Goal: Task Accomplishment & Management: Use online tool/utility

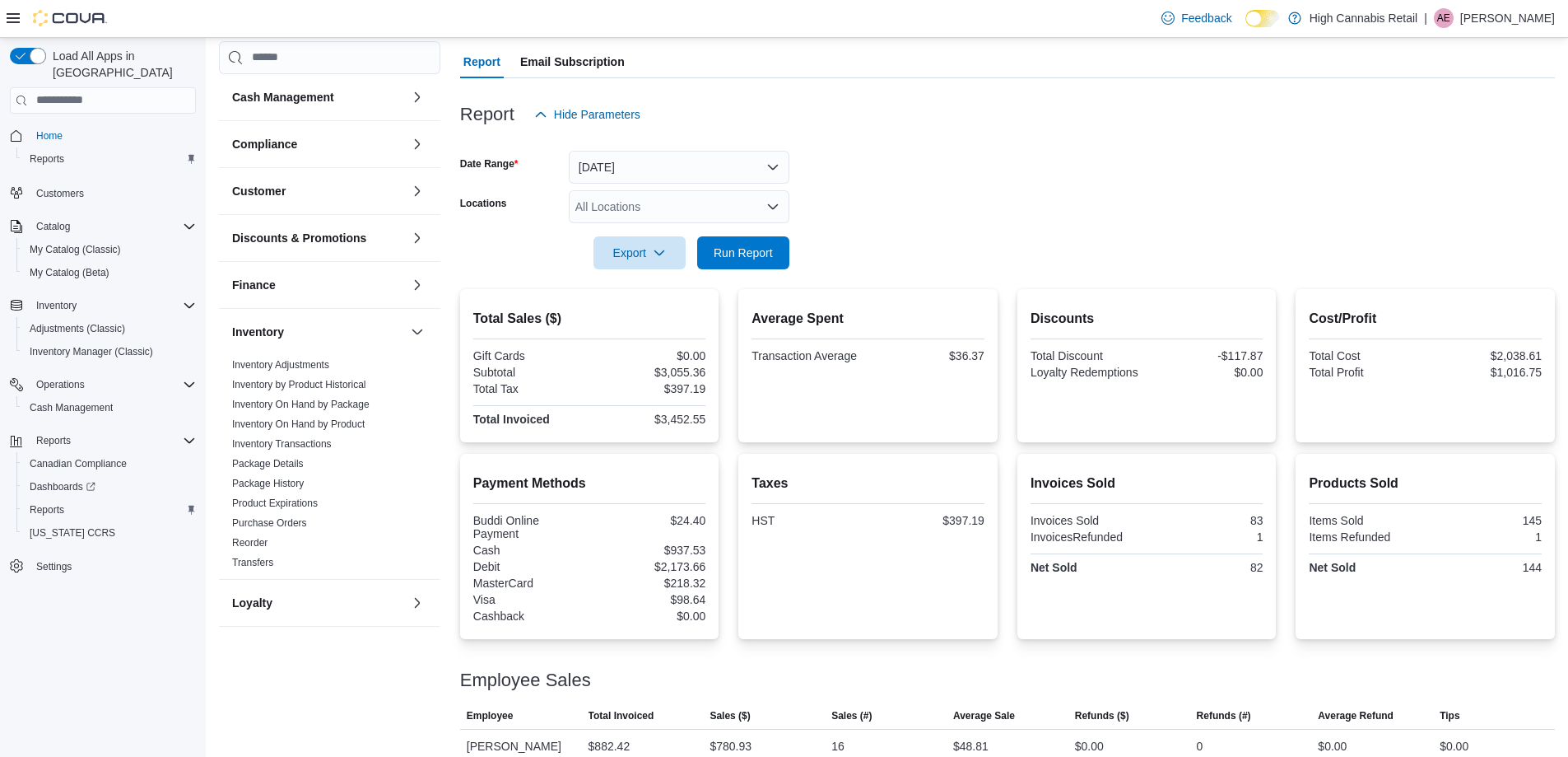
scroll to position [118, 0]
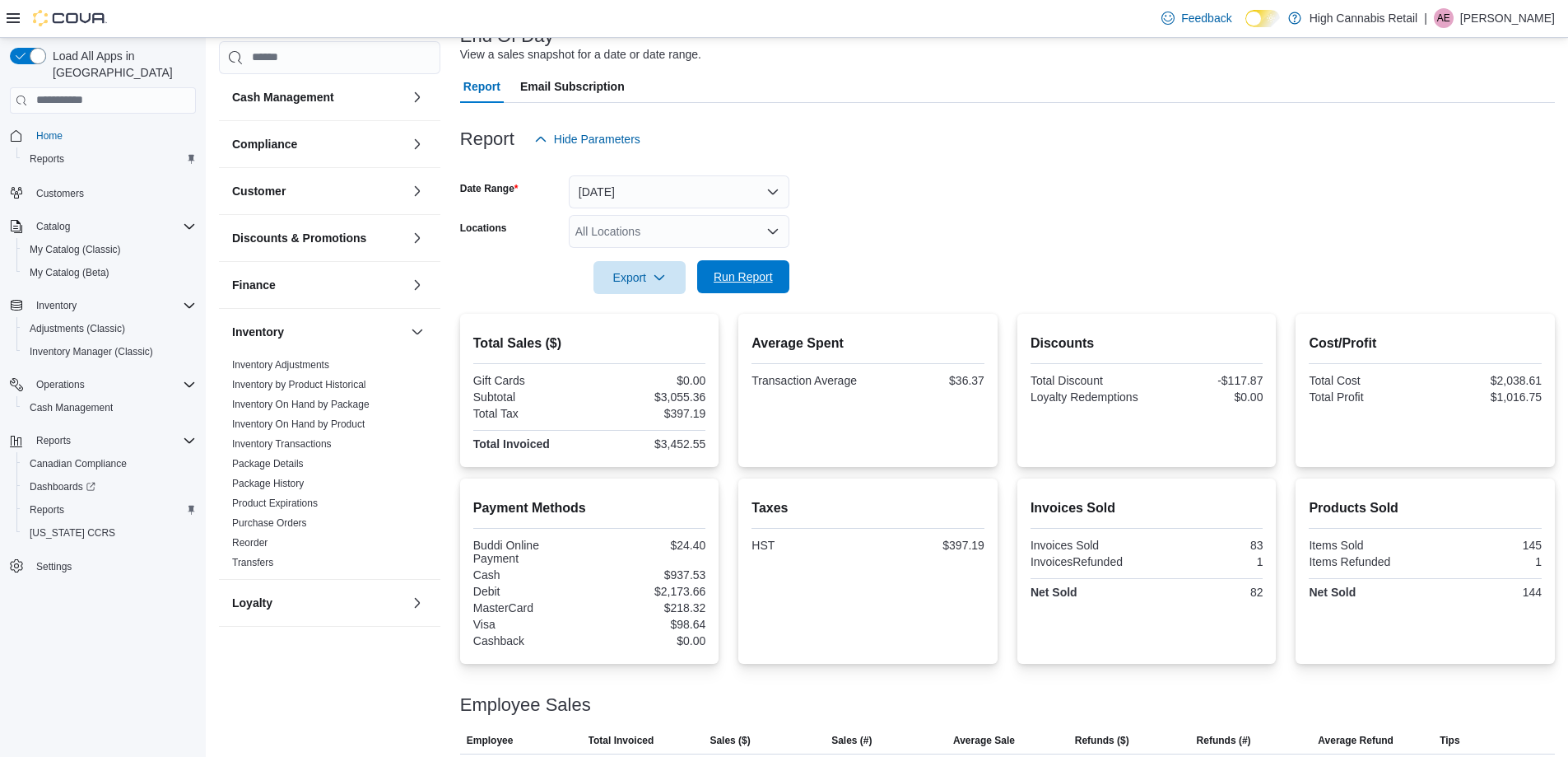
click at [727, 268] on span "Run Report" at bounding box center [742, 276] width 72 height 33
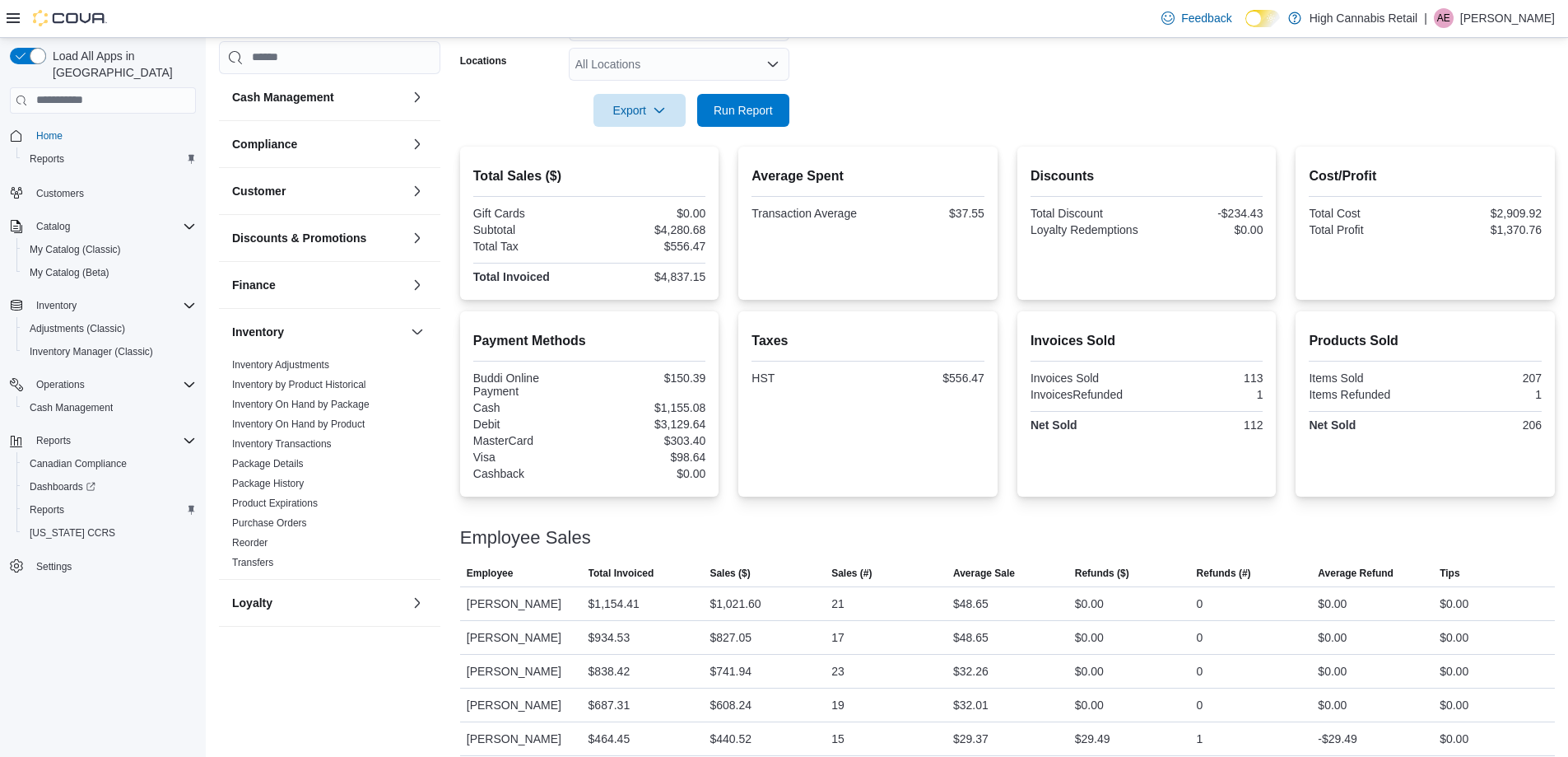
scroll to position [283, 0]
click at [753, 120] on span "Run Report" at bounding box center [743, 112] width 59 height 16
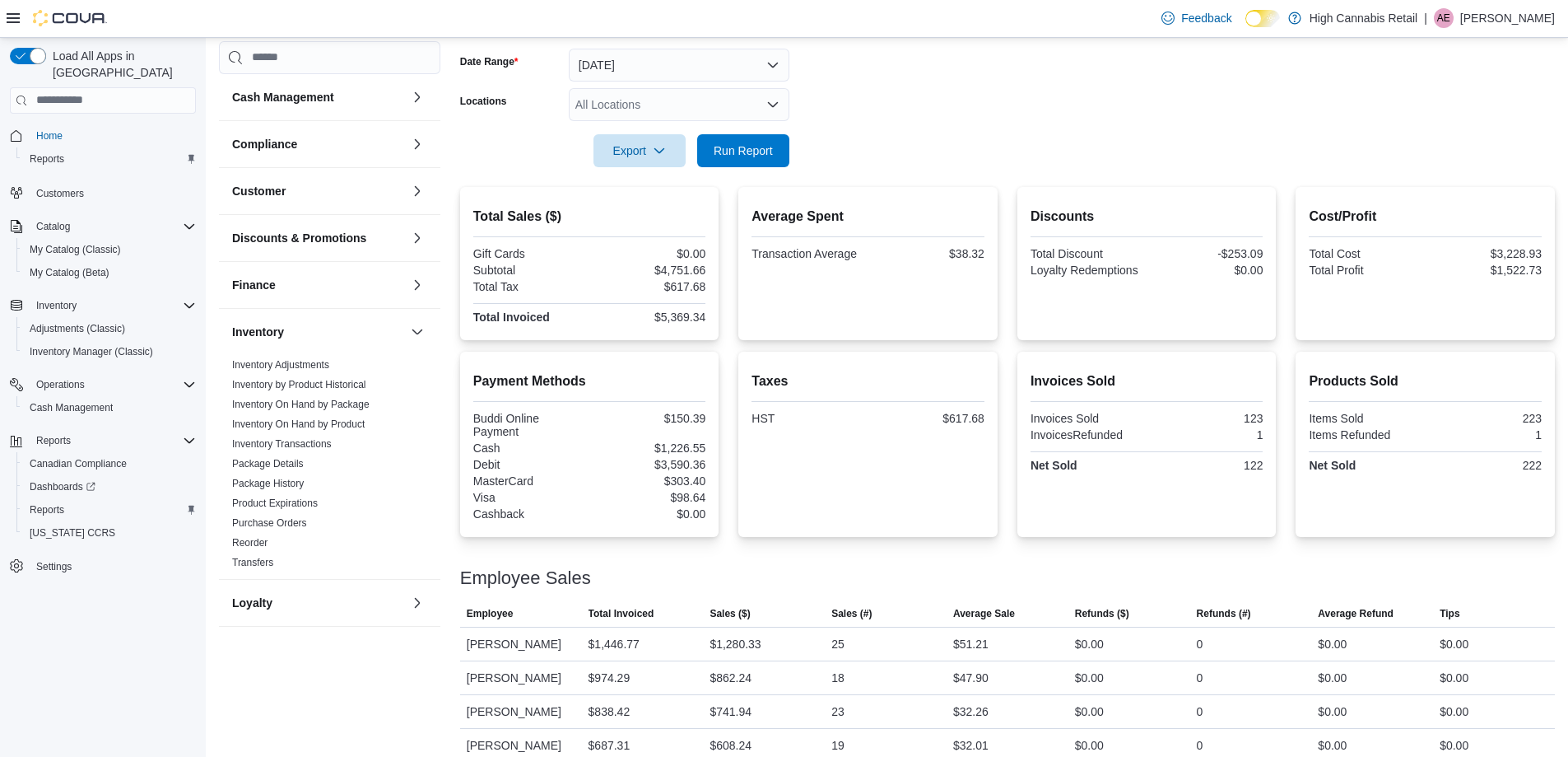
scroll to position [200, 0]
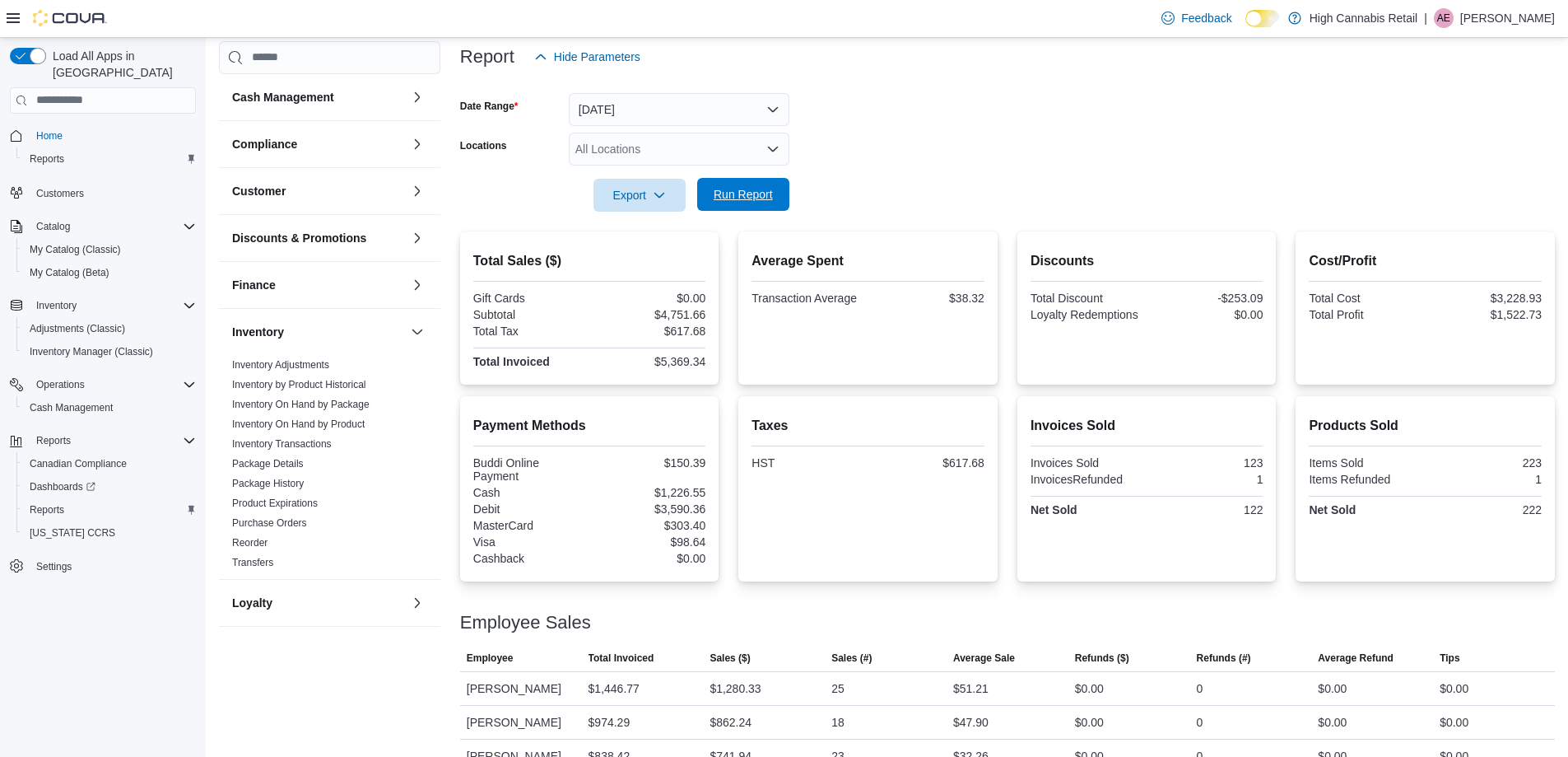
click at [759, 207] on span "Run Report" at bounding box center [742, 194] width 72 height 33
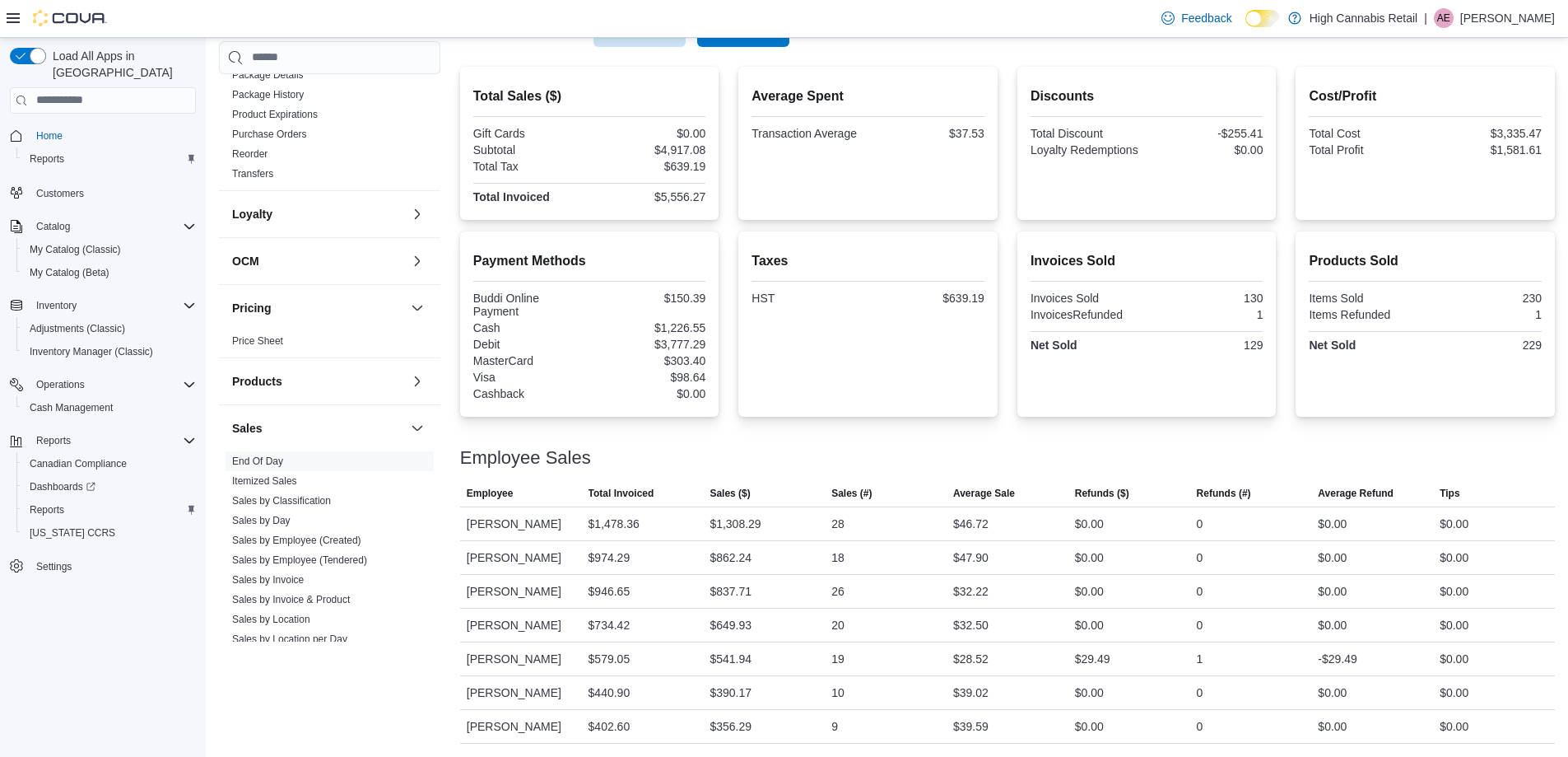
scroll to position [494, 0]
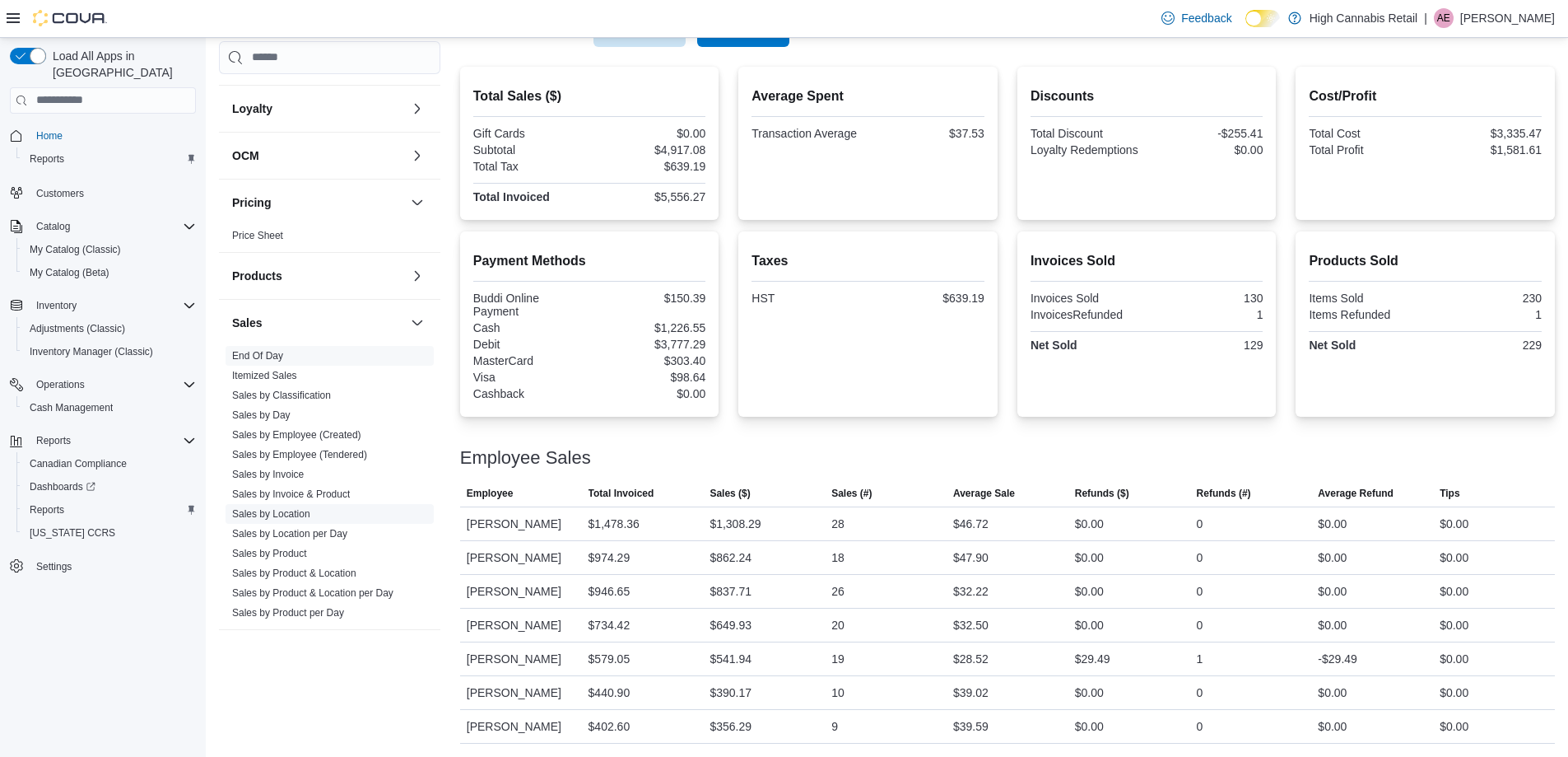
click at [286, 515] on link "Sales by Location" at bounding box center [271, 514] width 78 height 12
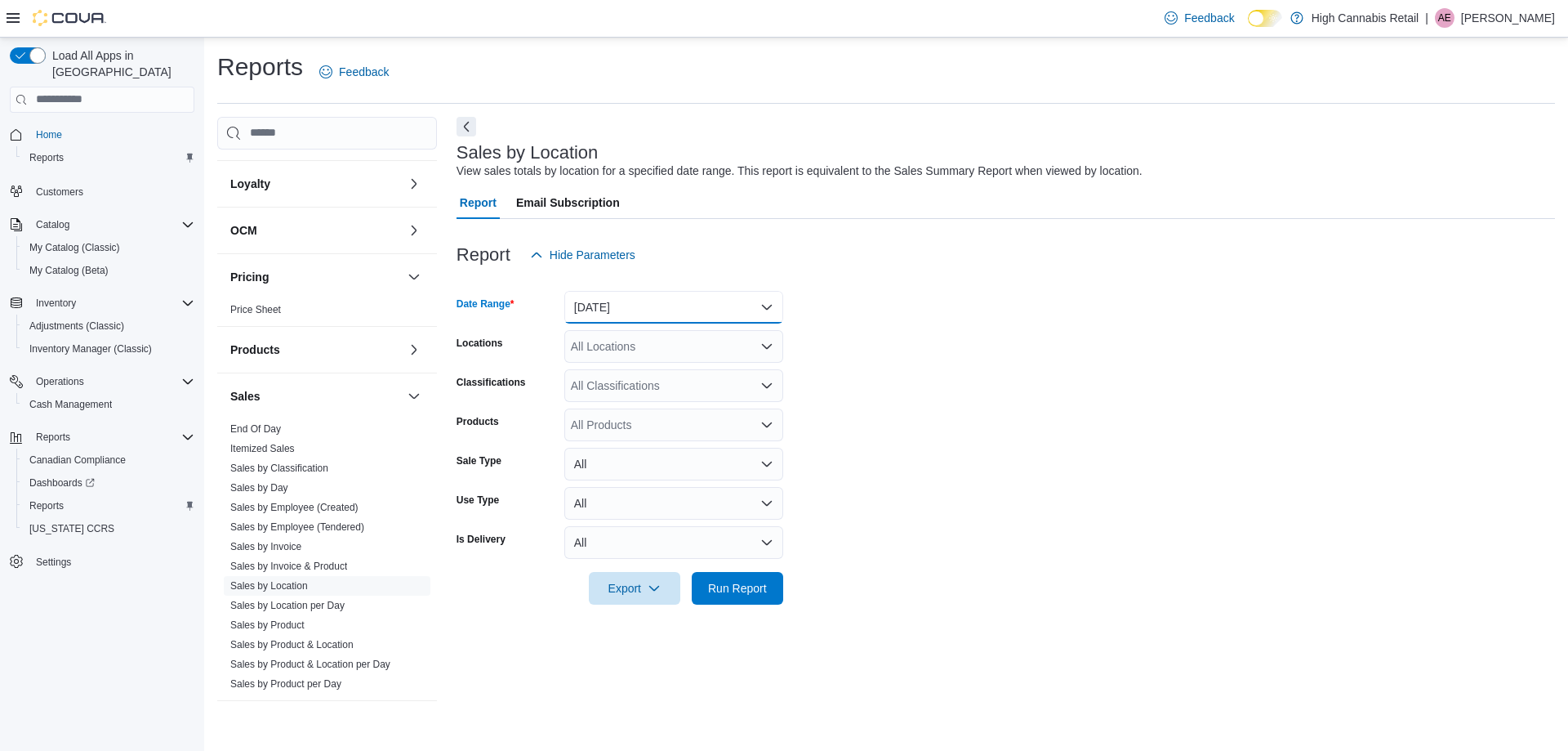
click at [712, 304] on button "[DATE]" at bounding box center [674, 307] width 219 height 33
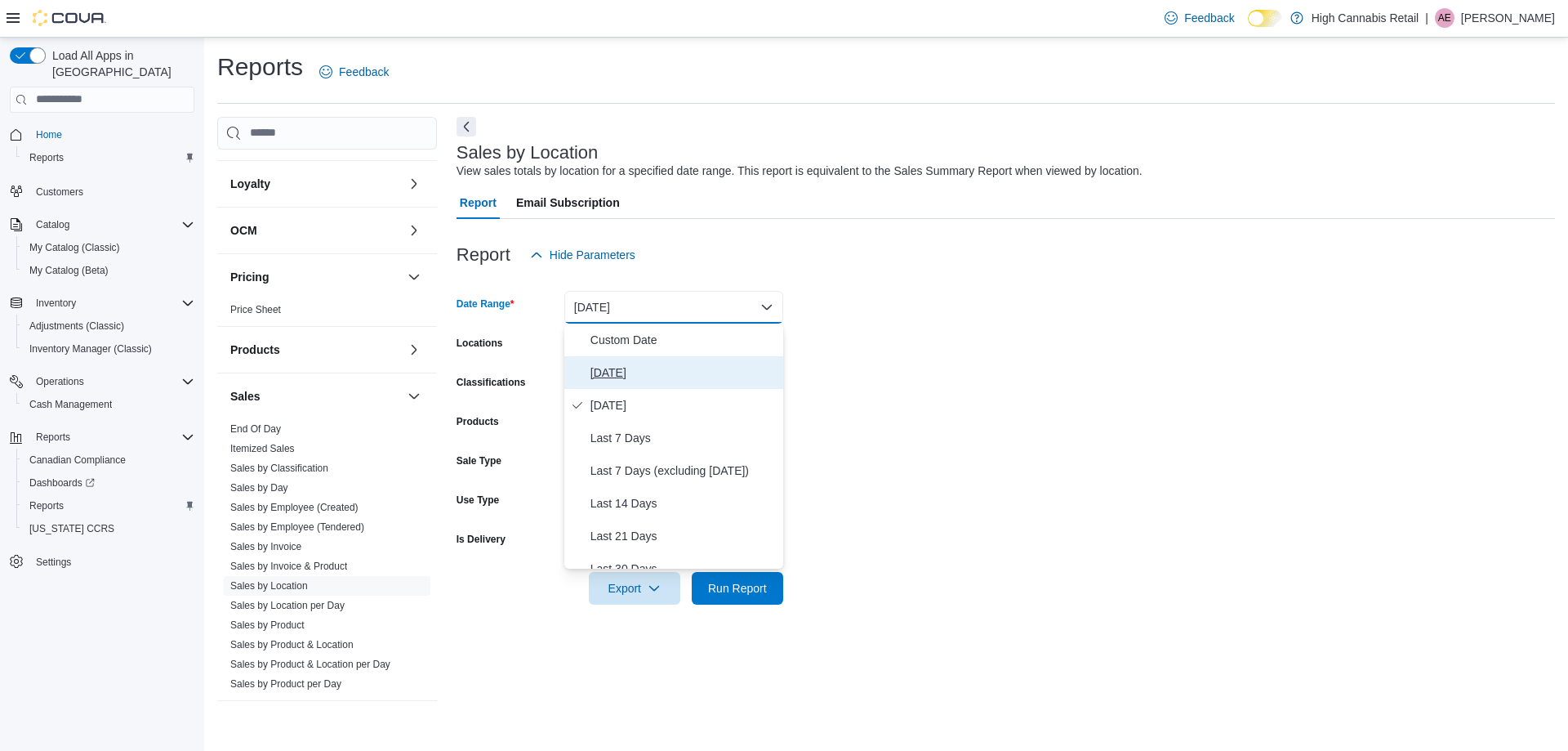
click at [602, 377] on span "[DATE]" at bounding box center [683, 373] width 186 height 20
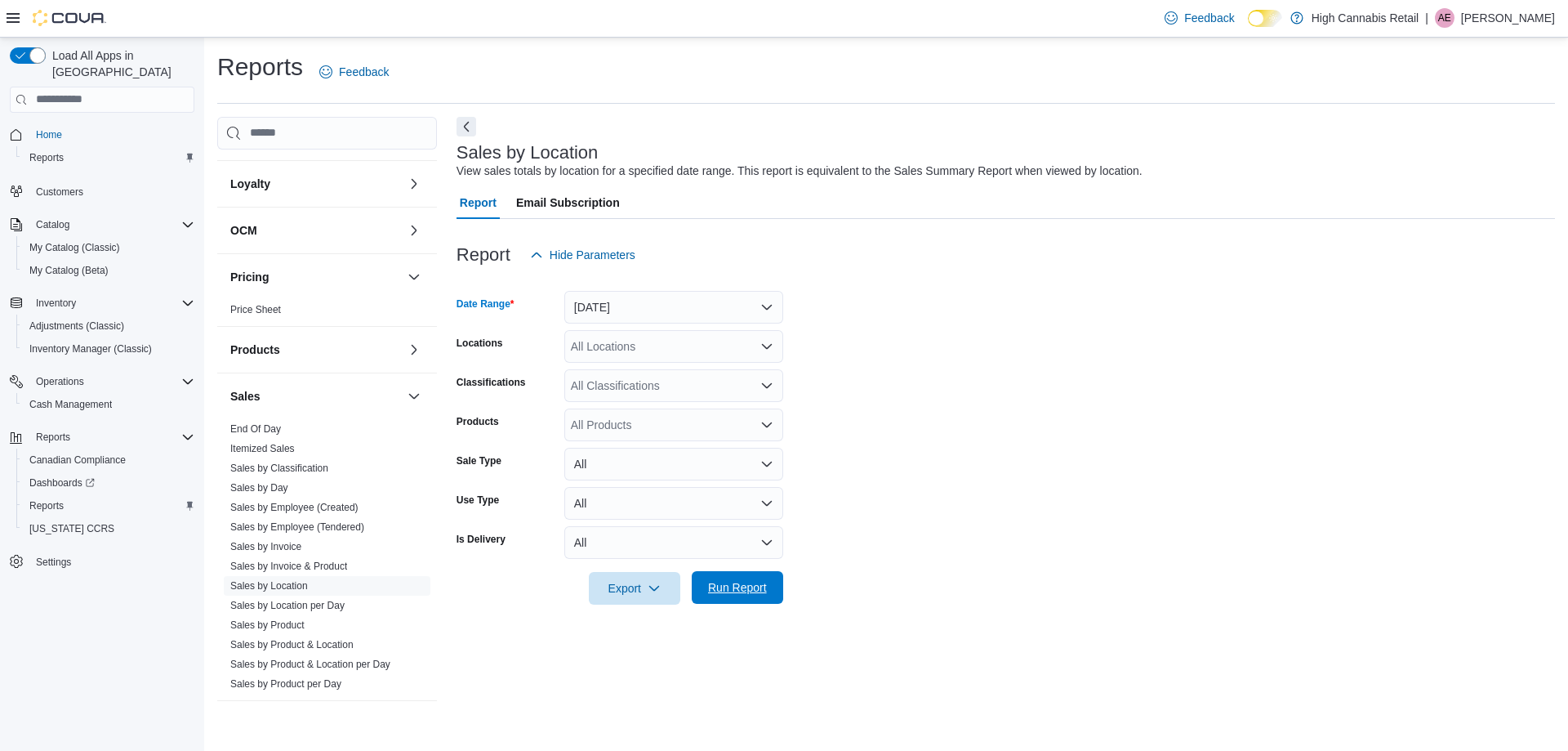
click at [770, 589] on span "Run Report" at bounding box center [737, 587] width 72 height 33
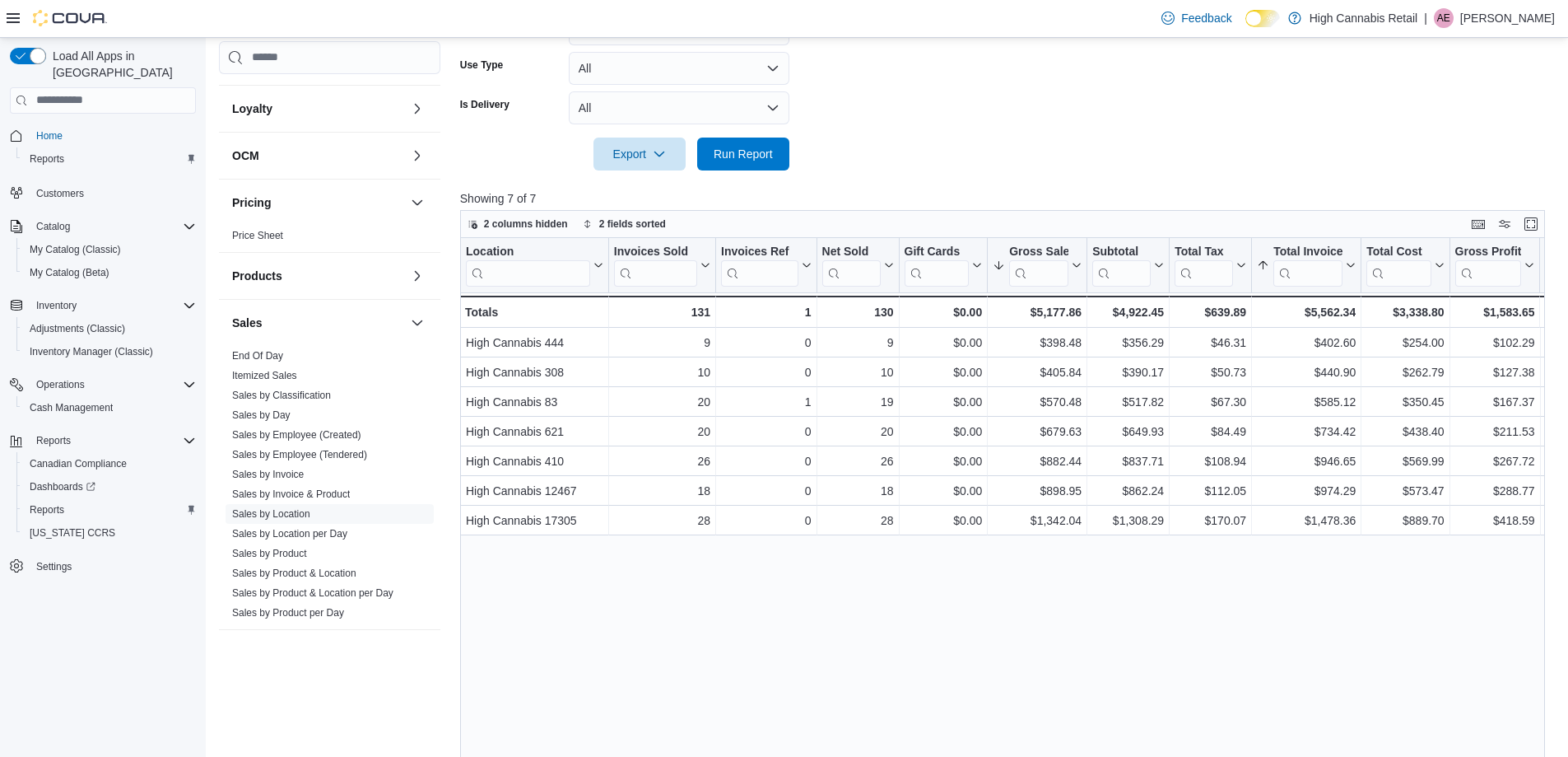
scroll to position [412, 0]
